Goal: Task Accomplishment & Management: Complete application form

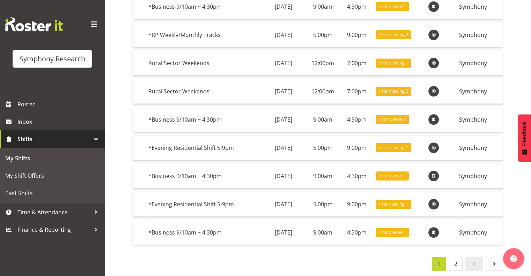
scroll to position [128, 0]
click at [456, 257] on link "2" at bounding box center [455, 264] width 14 height 14
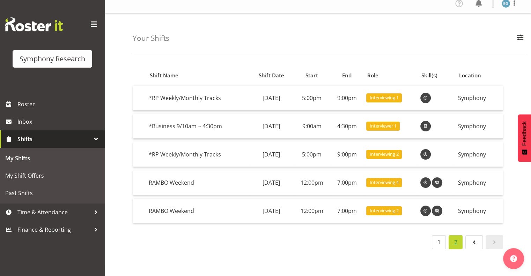
scroll to position [4, 0]
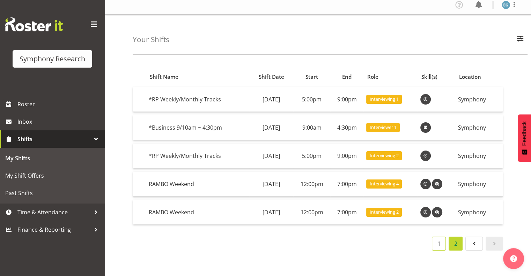
click at [438, 239] on link "1" at bounding box center [439, 244] width 14 height 14
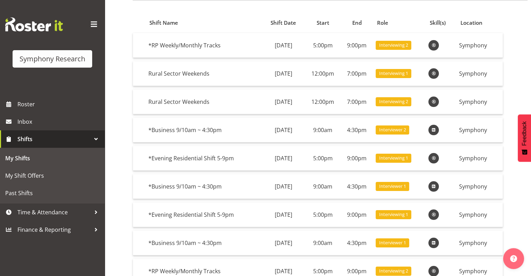
scroll to position [128, 0]
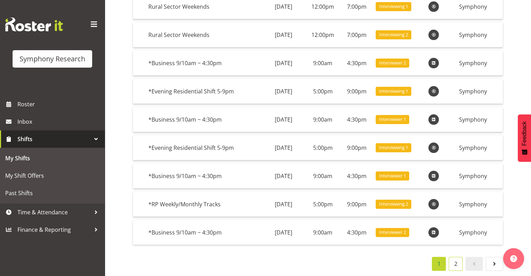
click at [455, 259] on link "2" at bounding box center [455, 264] width 14 height 14
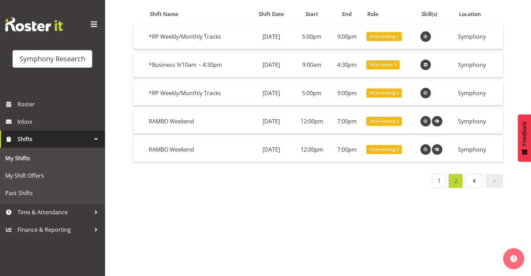
scroll to position [72, 0]
click at [31, 212] on span "Time & Attendance" at bounding box center [53, 212] width 73 height 10
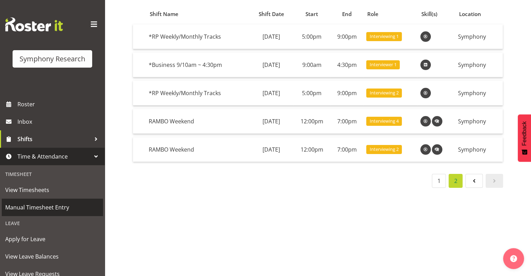
click at [50, 207] on span "Manual Timesheet Entry" at bounding box center [52, 207] width 94 height 10
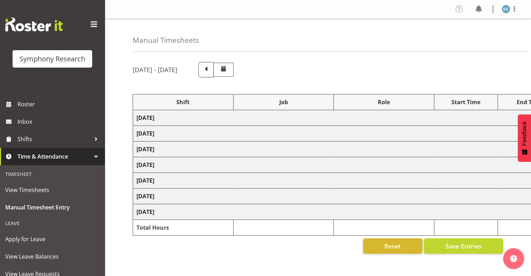
select select "26078"
select select "10587"
select select "26078"
select select "10587"
select select "26078"
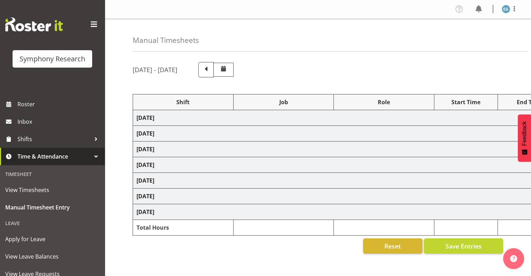
select select "10587"
select select "26078"
select select "10587"
select select "48116"
select select "10242"
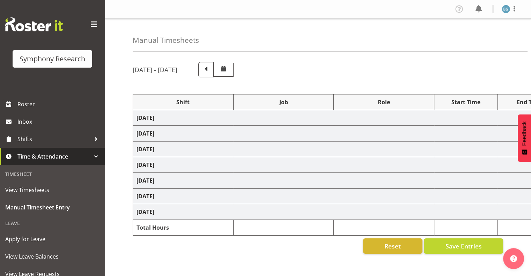
select select "26078"
select select "10587"
select select "26078"
select select "10587"
select select "48116"
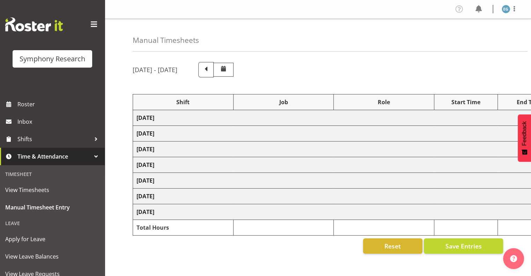
select select "10242"
select select "26078"
select select "10587"
select select "26078"
select select "10242"
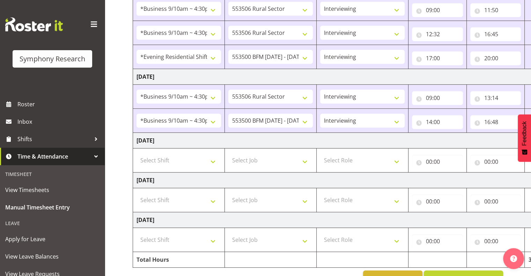
scroll to position [299, 0]
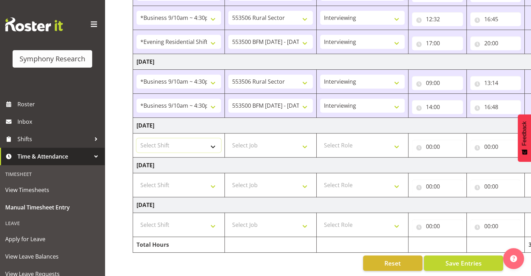
click at [212, 141] on select "Select Shift !!Weekend Residential (Roster IT Shift Label) *Business 9/10am ~ 4…" at bounding box center [178, 146] width 84 height 14
select select "26078"
click at [136, 139] on select "Select Shift !!Weekend Residential (Roster IT Shift Label) *Business 9/10am ~ 4…" at bounding box center [178, 146] width 84 height 14
click at [305, 141] on select "Select Job 550060 IF Admin 553492 World Poll Aus Wave 2 Main 2025 553493 World …" at bounding box center [270, 146] width 84 height 14
select select "10587"
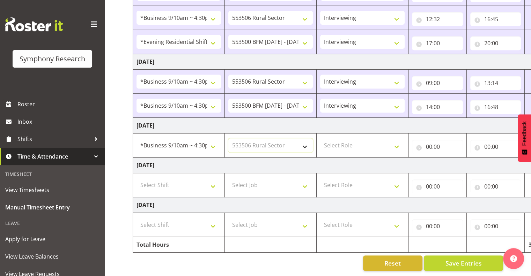
click at [228, 139] on select "Select Job 550060 IF Admin 553492 World Poll Aus Wave 2 Main 2025 553493 World …" at bounding box center [270, 146] width 84 height 14
drag, startPoint x: 396, startPoint y: 140, endPoint x: 394, endPoint y: 145, distance: 5.2
click at [396, 140] on select "Select Role Interviewing Briefing" at bounding box center [362, 146] width 84 height 14
select select "47"
click at [320, 139] on select "Select Role Interviewing Briefing" at bounding box center [362, 146] width 84 height 14
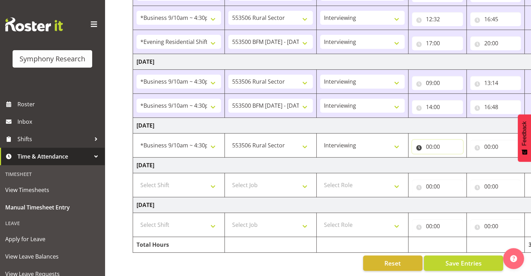
click at [439, 141] on input "00:00" at bounding box center [437, 147] width 51 height 14
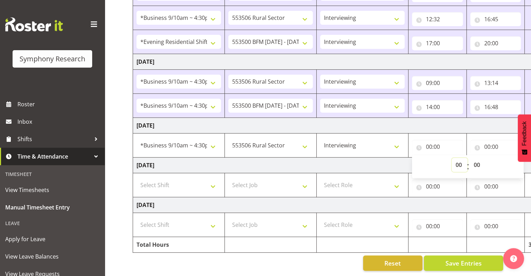
click at [457, 158] on select "00 01 02 03 04 05 06 07 08 09 10 11 12 13 14 15 16 17 18 19 20 21 22 23" at bounding box center [460, 165] width 16 height 14
select select "9"
click at [452, 158] on select "00 01 02 03 04 05 06 07 08 09 10 11 12 13 14 15 16 17 18 19 20 21 22 23" at bounding box center [460, 165] width 16 height 14
type input "09:00"
drag, startPoint x: 477, startPoint y: 157, endPoint x: 487, endPoint y: 164, distance: 11.6
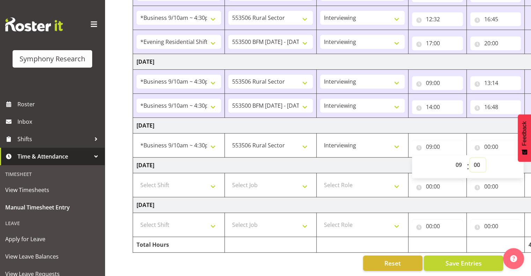
click at [477, 158] on select "00 01 02 03 04 05 06 07 08 09 10 11 12 13 14 15 16 17 18 19 20 21 22 23 24 25 2…" at bounding box center [478, 165] width 16 height 14
select select "5"
click at [485, 158] on select "00 01 02 03 04 05 06 07 08 09 10 11 12 13 14 15 16 17 18 19 20 21 22 23 24 25 2…" at bounding box center [478, 165] width 16 height 14
type input "09:05"
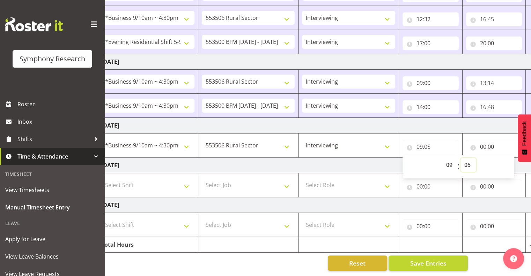
scroll to position [0, 90]
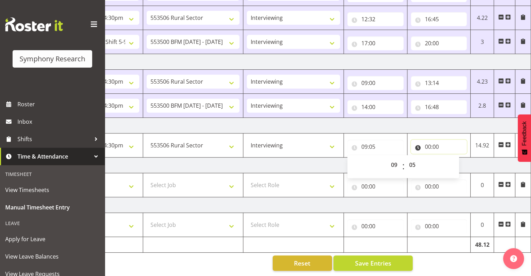
click at [438, 140] on input "00:00" at bounding box center [439, 147] width 56 height 14
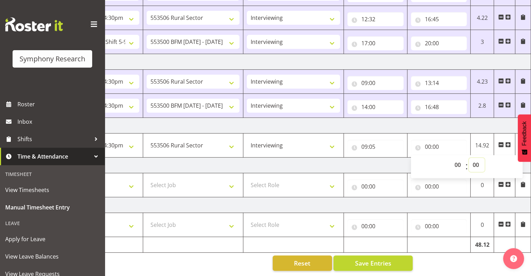
click at [476, 158] on select "00 01 02 03 04 05 06 07 08 09 10 11 12 13 14 15 16 17 18 19 20 21 22 23 24 25 2…" at bounding box center [477, 165] width 16 height 14
select select "15"
click at [469, 158] on select "00 01 02 03 04 05 06 07 08 09 10 11 12 13 14 15 16 17 18 19 20 21 22 23 24 25 2…" at bounding box center [477, 165] width 16 height 14
type input "00:15"
click at [427, 141] on input "00:15" at bounding box center [439, 147] width 56 height 14
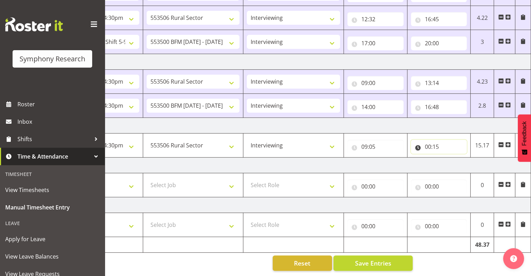
click at [427, 140] on input "00:15" at bounding box center [439, 147] width 56 height 14
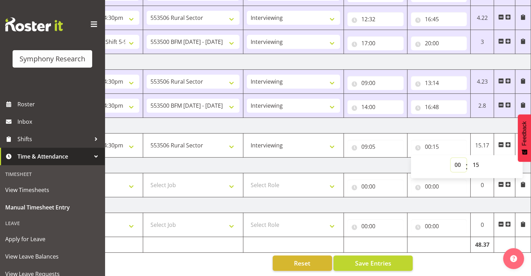
click at [456, 159] on select "00 01 02 03 04 05 06 07 08 09 10 11 12 13 14 15 16 17 18 19 20 21 22 23" at bounding box center [459, 165] width 16 height 14
select select "11"
click at [451, 158] on select "00 01 02 03 04 05 06 07 08 09 10 11 12 13 14 15 16 17 18 19 20 21 22 23" at bounding box center [459, 165] width 16 height 14
type input "11:15"
click at [379, 262] on button "Save Entries" at bounding box center [372, 263] width 79 height 15
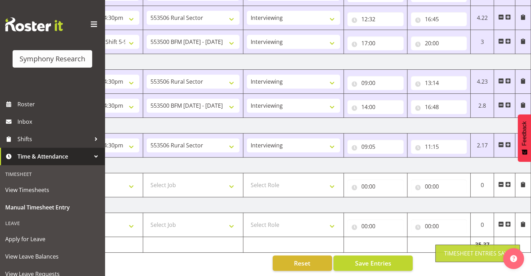
click at [507, 142] on span at bounding box center [508, 145] width 6 height 6
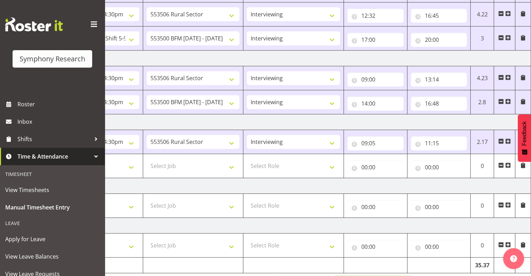
drag, startPoint x: 400, startPoint y: 275, endPoint x: 381, endPoint y: 275, distance: 18.8
click at [367, 273] on div "September 22nd - September 28th 2025 Shift Job Role Start Time End Time Total M…" at bounding box center [241, 26] width 398 height 539
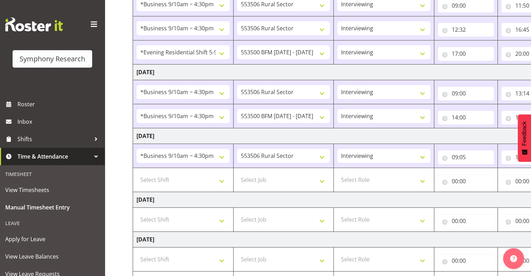
scroll to position [295, 0]
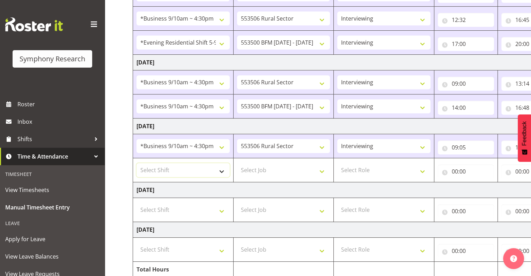
click at [219, 171] on select "Select Shift !!Weekend Residential (Roster IT Shift Label) *Business 9/10am ~ 4…" at bounding box center [182, 170] width 93 height 14
select select "26078"
click at [136, 163] on select "Select Shift !!Weekend Residential (Roster IT Shift Label) *Business 9/10am ~ 4…" at bounding box center [182, 170] width 93 height 14
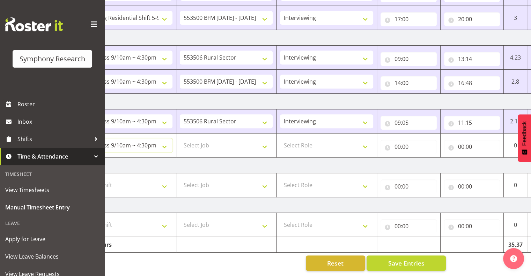
scroll to position [0, 90]
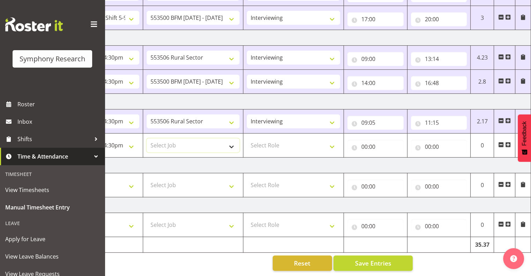
click at [231, 141] on select "Select Job 550060 IF Admin 553492 World Poll Aus Wave 2 Main 2025 553493 World …" at bounding box center [193, 146] width 93 height 14
select select "10242"
click at [147, 139] on select "Select Job 550060 IF Admin 553492 World Poll Aus Wave 2 Main 2025 553493 World …" at bounding box center [193, 146] width 93 height 14
click at [331, 139] on select "Select Role Interviewing Briefing" at bounding box center [293, 146] width 93 height 14
select select "47"
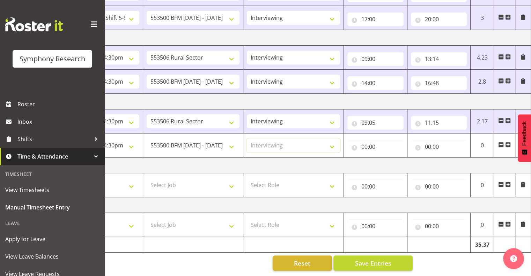
click at [247, 139] on select "Select Role Interviewing Briefing" at bounding box center [293, 146] width 93 height 14
click at [369, 140] on input "00:00" at bounding box center [375, 147] width 56 height 14
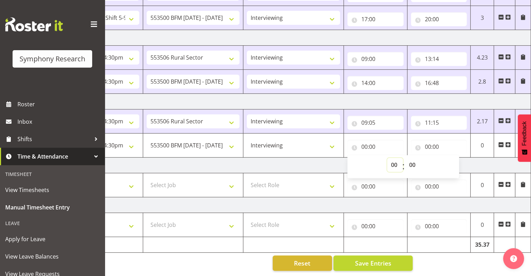
click at [395, 159] on select "00 01 02 03 04 05 06 07 08 09 10 11 12 13 14 15 16 17 18 19 20 21 22 23" at bounding box center [395, 165] width 16 height 14
select select "11"
click at [387, 158] on select "00 01 02 03 04 05 06 07 08 09 10 11 12 13 14 15 16 17 18 19 20 21 22 23" at bounding box center [395, 165] width 16 height 14
type input "11:00"
drag, startPoint x: 413, startPoint y: 159, endPoint x: 415, endPoint y: 163, distance: 4.4
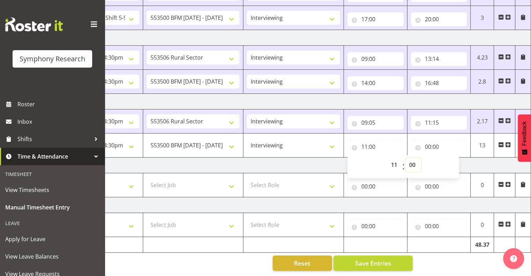
click at [413, 158] on select "00 01 02 03 04 05 06 07 08 09 10 11 12 13 14 15 16 17 18 19 20 21 22 23 24 25 2…" at bounding box center [413, 165] width 16 height 14
select select "16"
click at [405, 158] on select "00 01 02 03 04 05 06 07 08 09 10 11 12 13 14 15 16 17 18 19 20 21 22 23 24 25 2…" at bounding box center [413, 165] width 16 height 14
type input "11:16"
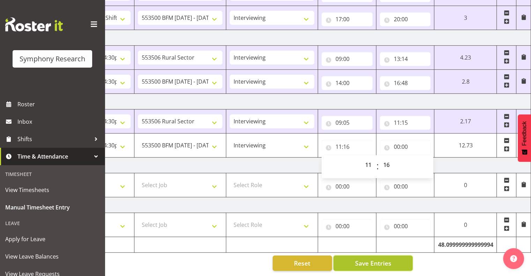
click at [379, 259] on span "Save Entries" at bounding box center [373, 263] width 36 height 9
